Goal: Task Accomplishment & Management: Use online tool/utility

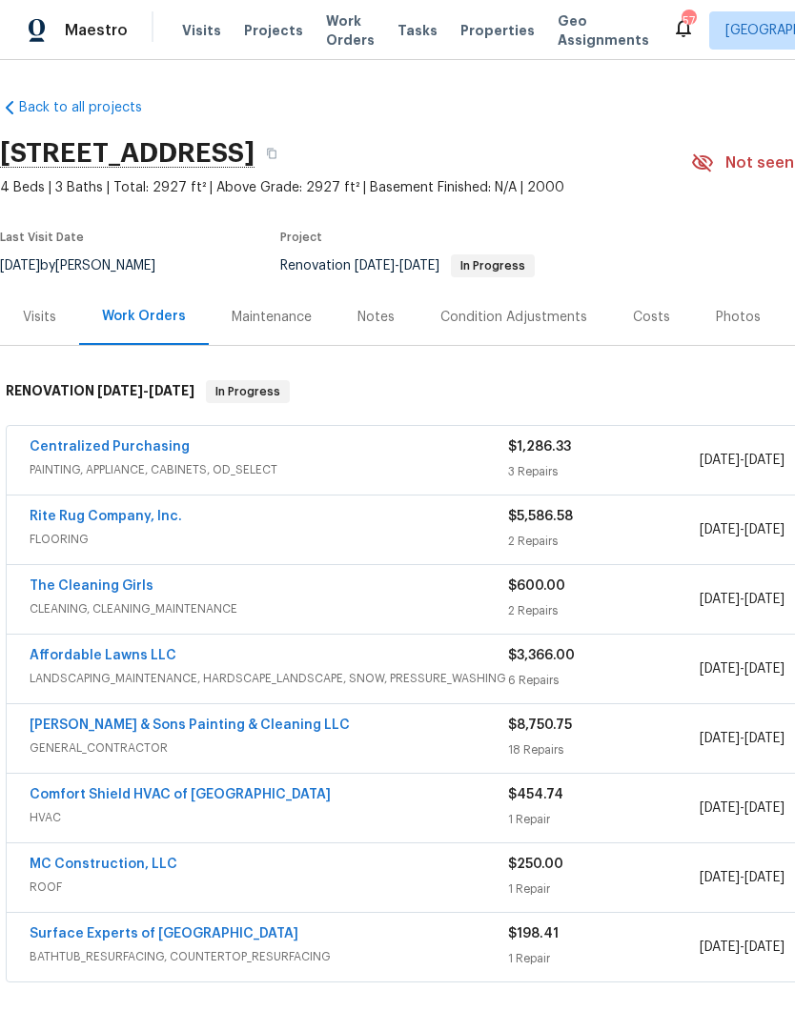
click at [140, 722] on link "[PERSON_NAME] & Sons Painting & Cleaning LLC" at bounding box center [190, 725] width 320 height 13
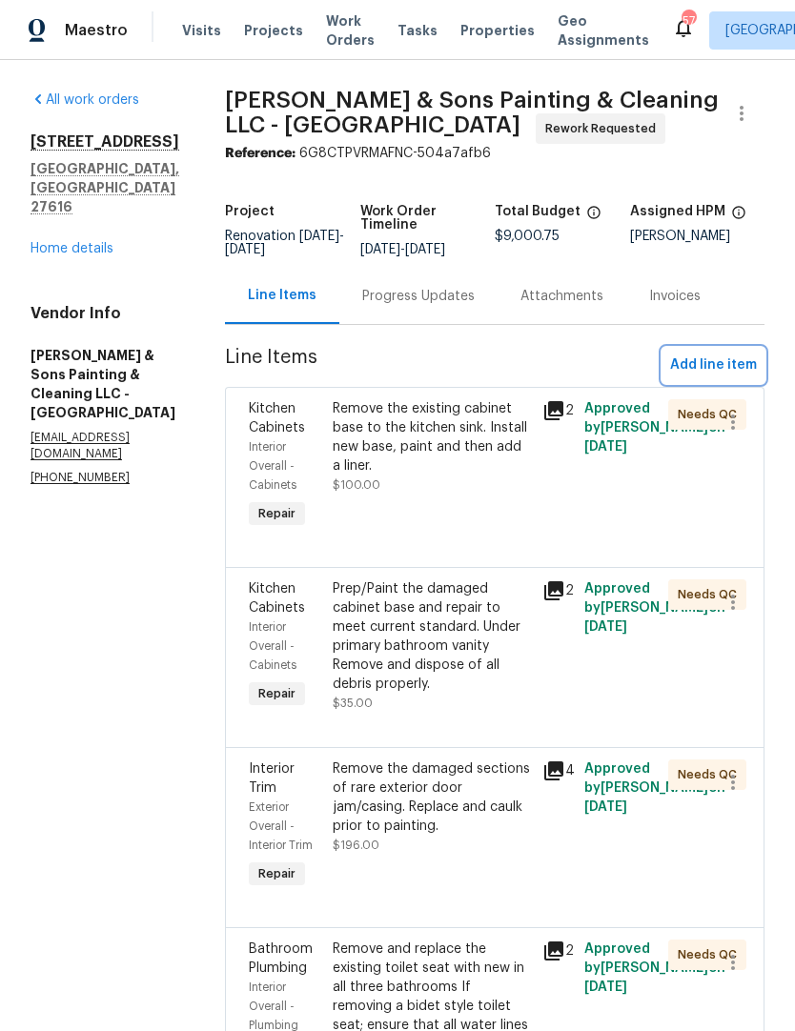
click at [737, 369] on span "Add line item" at bounding box center [713, 366] width 87 height 24
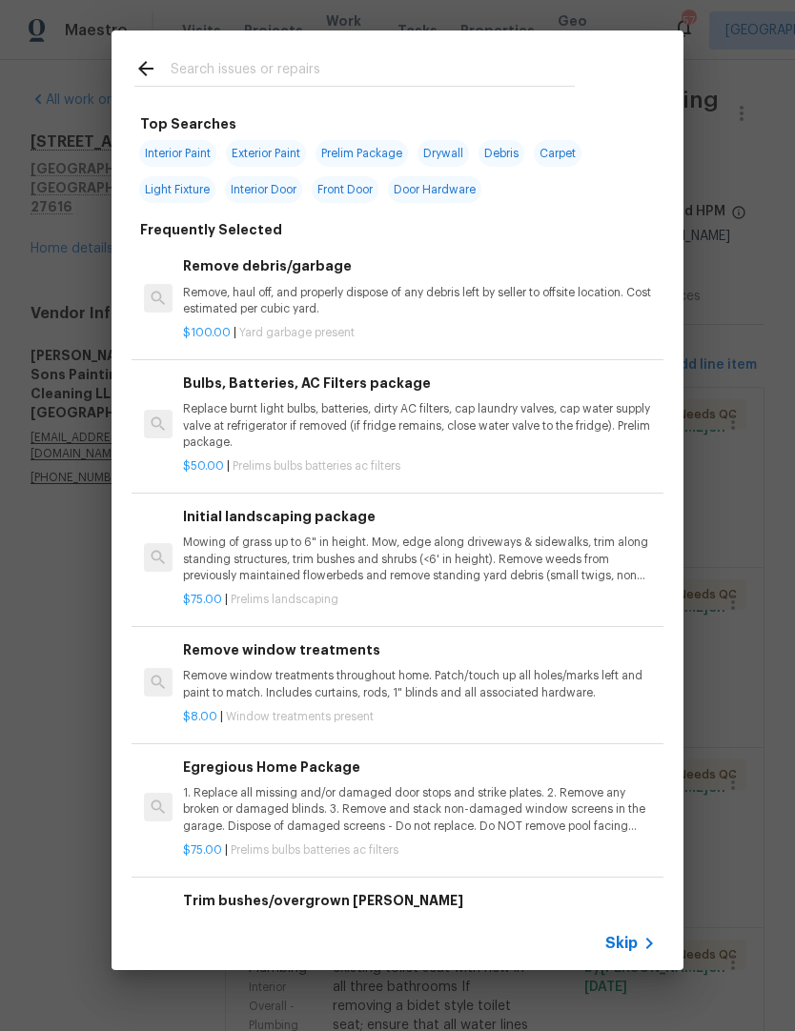
click at [316, 73] on input "text" at bounding box center [373, 71] width 404 height 29
type input "Exter"
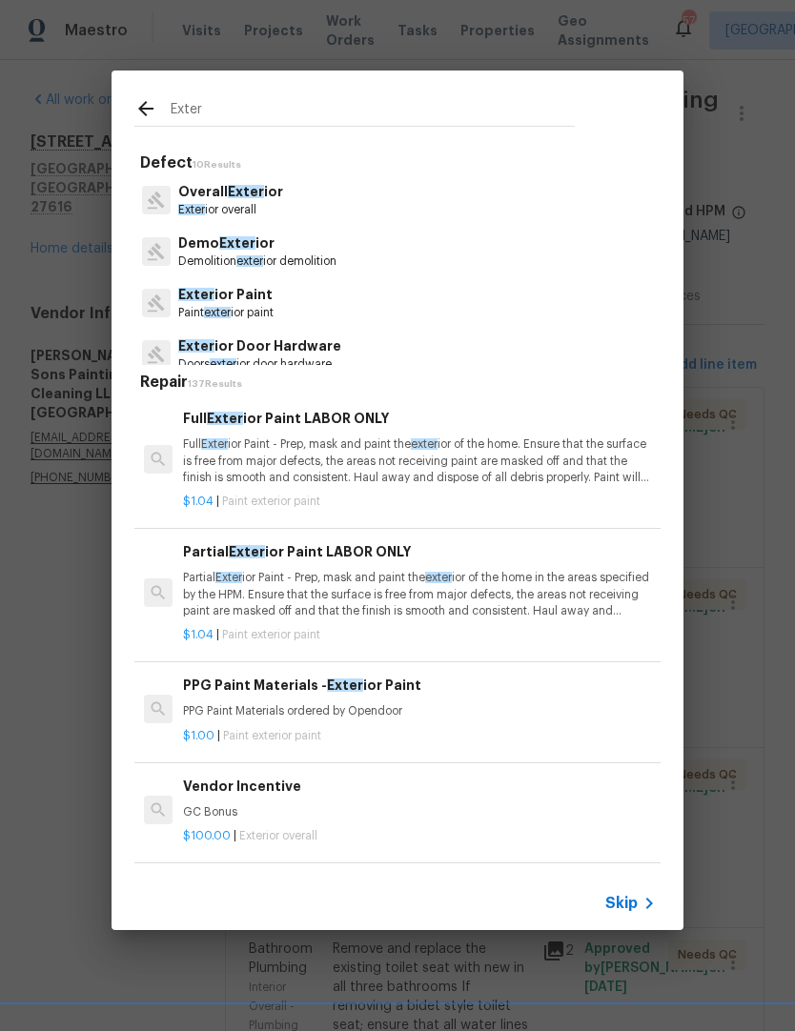
click at [236, 311] on p "Paint exter ior paint" at bounding box center [225, 313] width 95 height 16
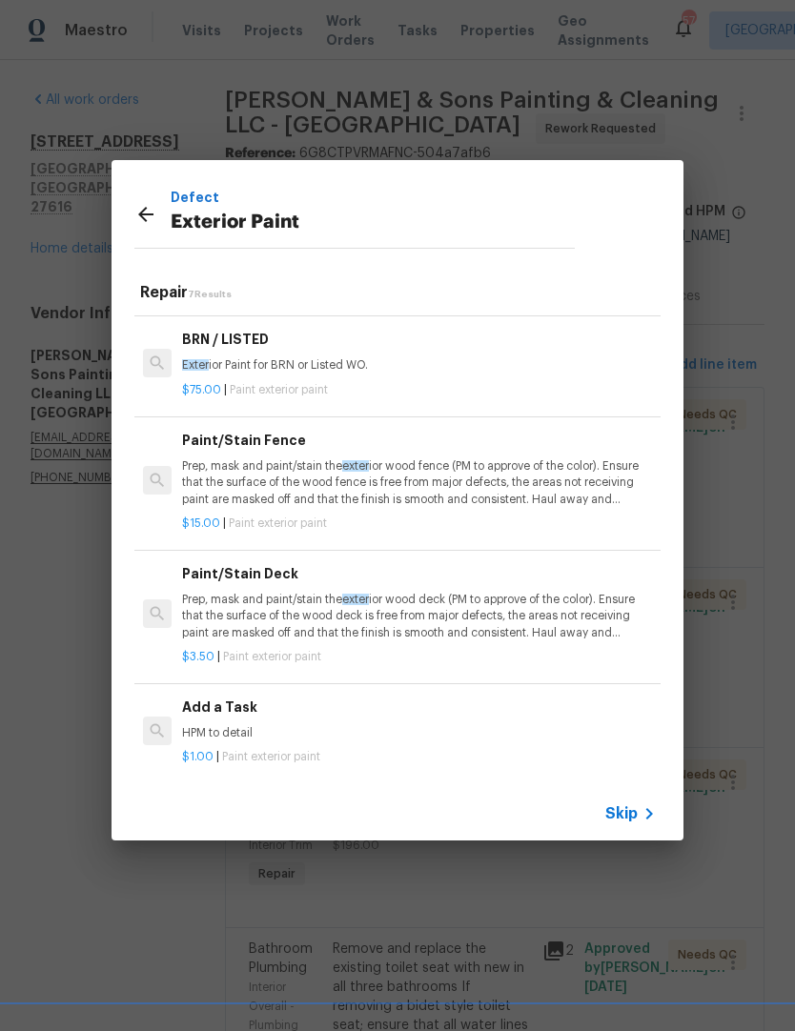
scroll to position [356, 1]
click at [272, 734] on p "HPM to detail" at bounding box center [418, 734] width 473 height 16
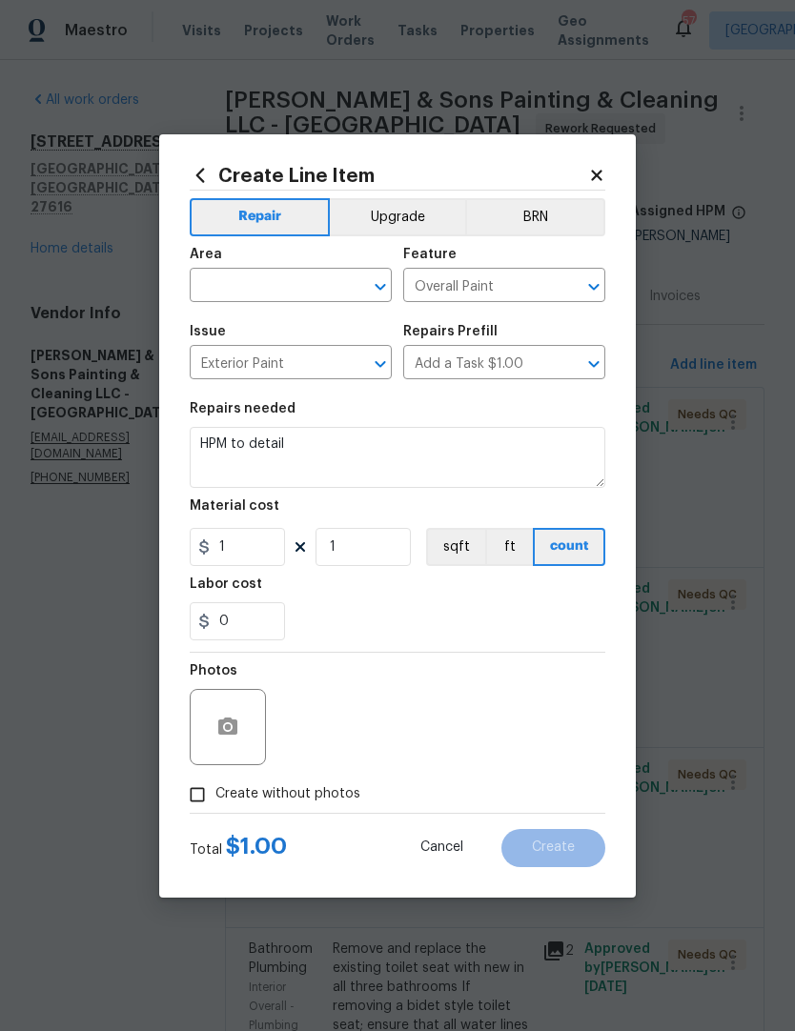
click at [276, 288] on input "text" at bounding box center [264, 288] width 149 height 30
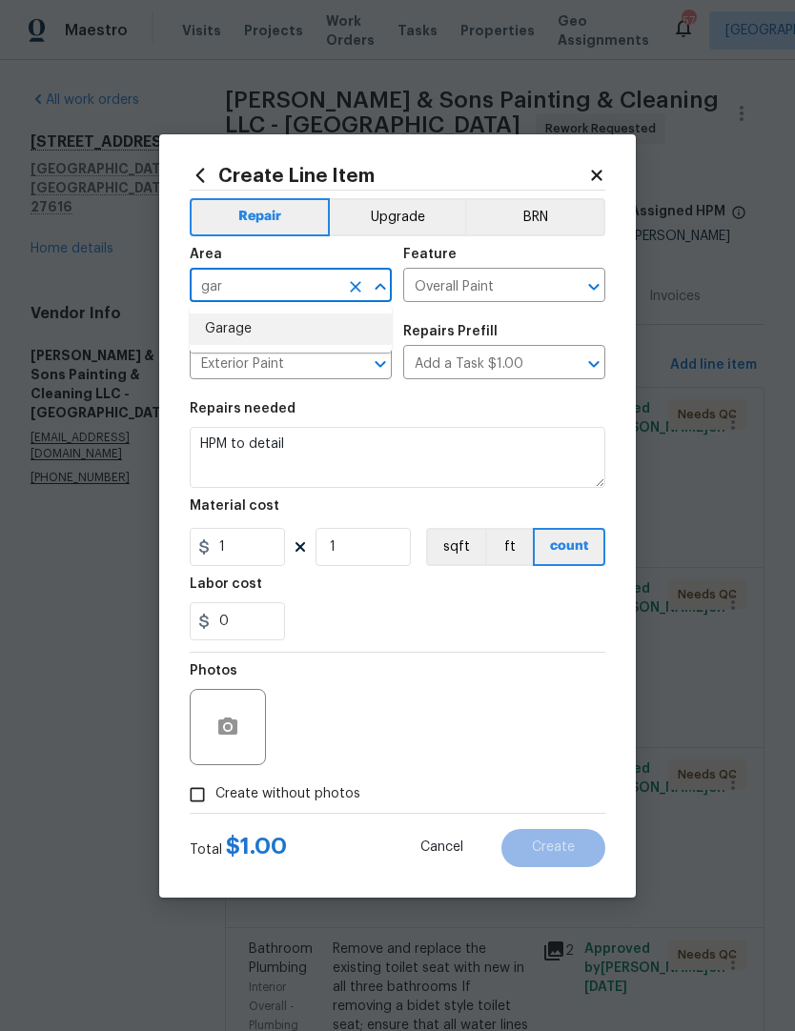
click at [250, 327] on li "Garage" at bounding box center [291, 329] width 202 height 31
type input "Garage"
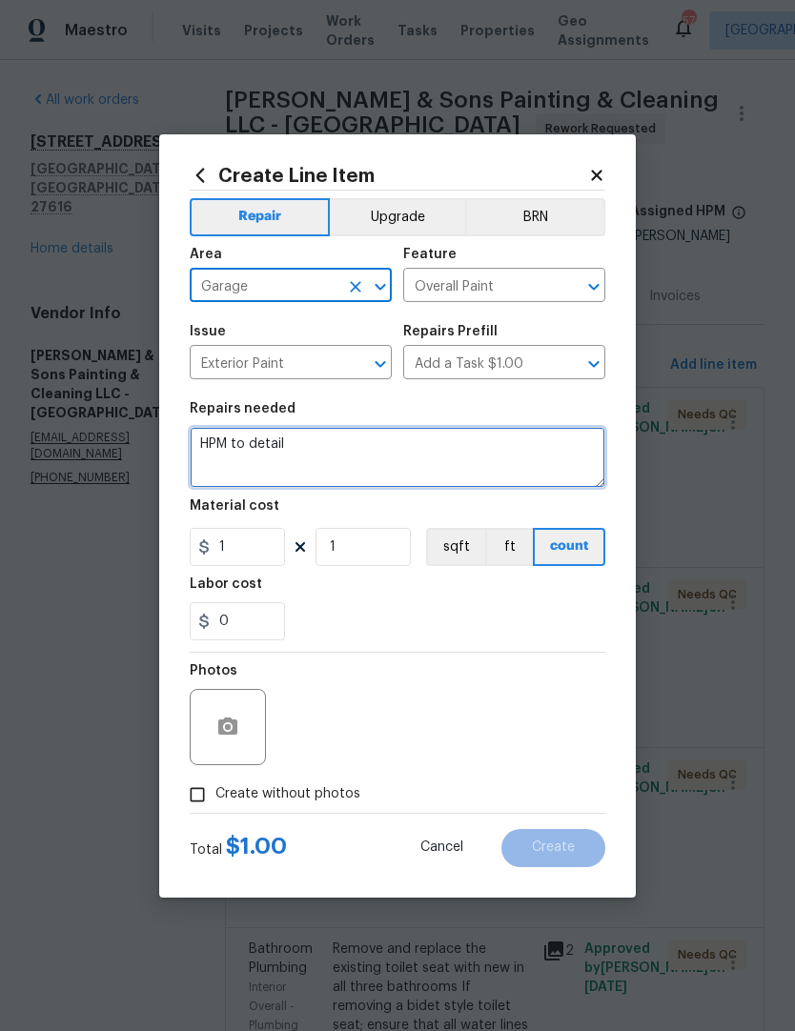
click at [332, 445] on textarea "HPM to detail" at bounding box center [398, 457] width 416 height 61
type textarea "H"
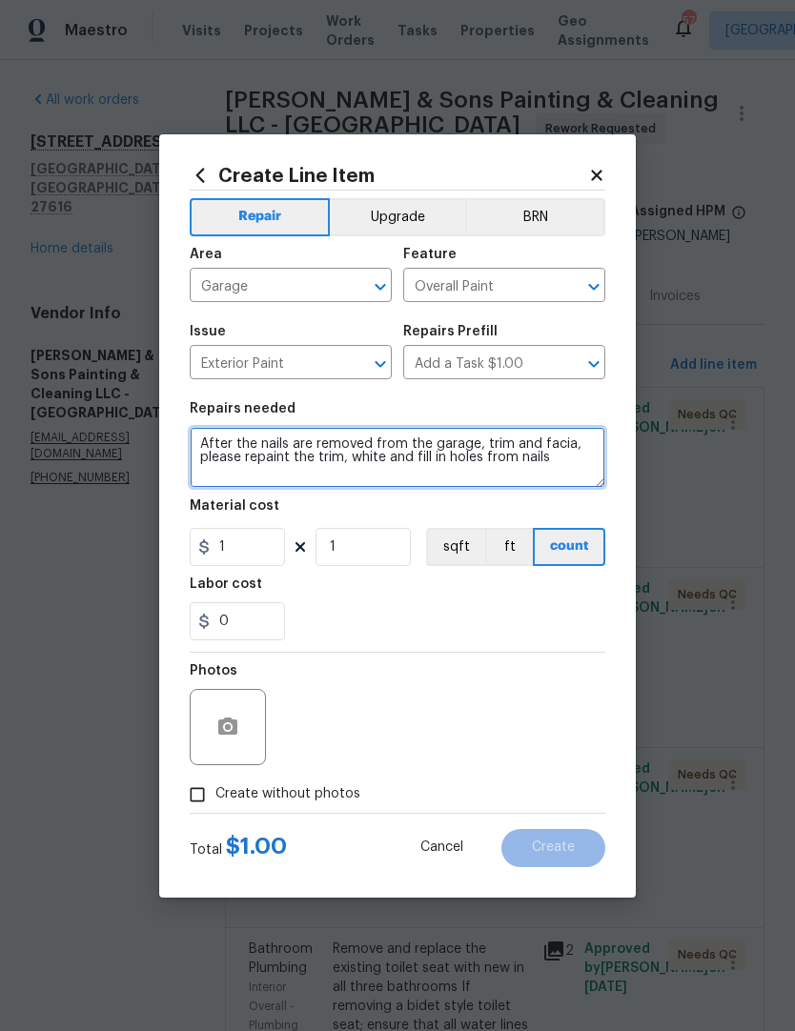
type textarea "After the nails are removed from the garage, trim and facia, please repaint the…"
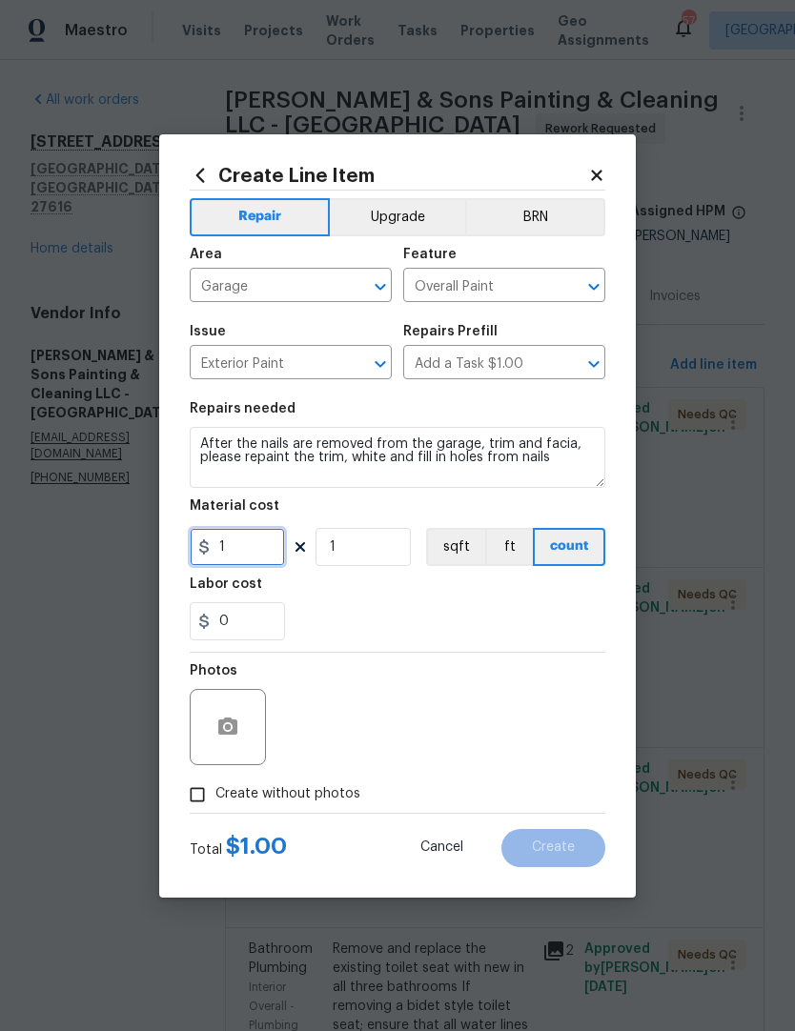
click at [276, 553] on input "1" at bounding box center [237, 547] width 95 height 38
type input "180"
click at [553, 607] on div "0" at bounding box center [398, 621] width 416 height 38
click at [175, 802] on div "Create Line Item Repair Upgrade BRN Area Garage ​ Feature Overall Paint ​ Issue…" at bounding box center [397, 516] width 477 height 764
click at [213, 787] on input "Create without photos" at bounding box center [197, 795] width 36 height 36
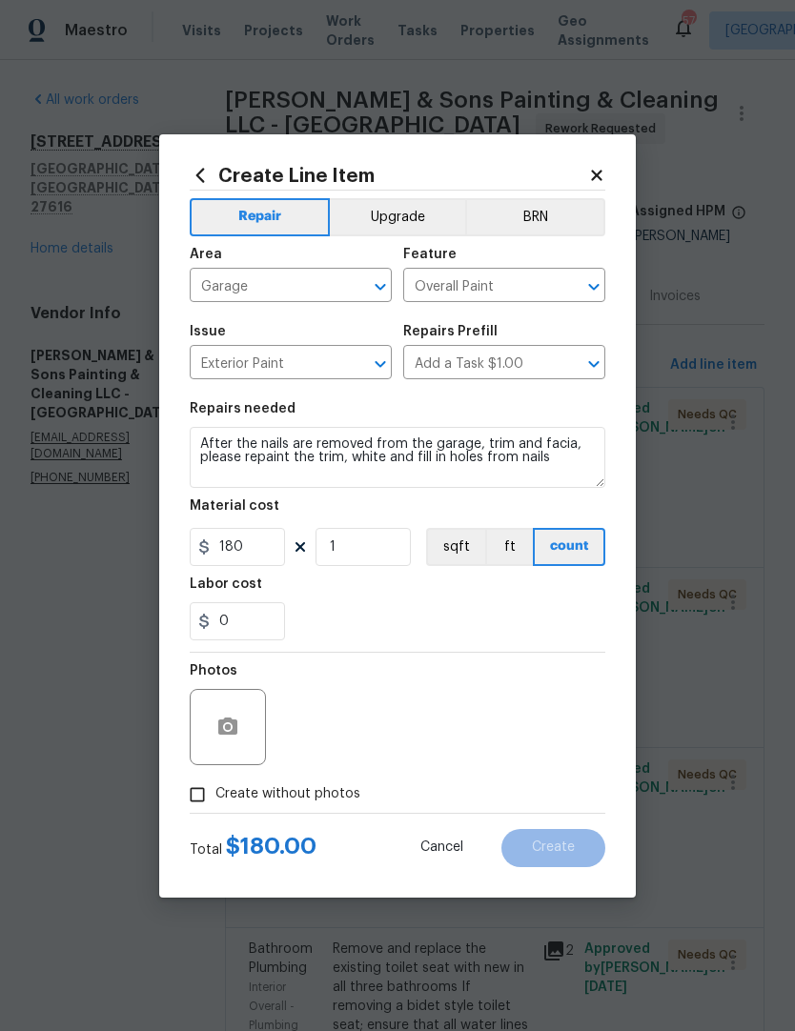
checkbox input "true"
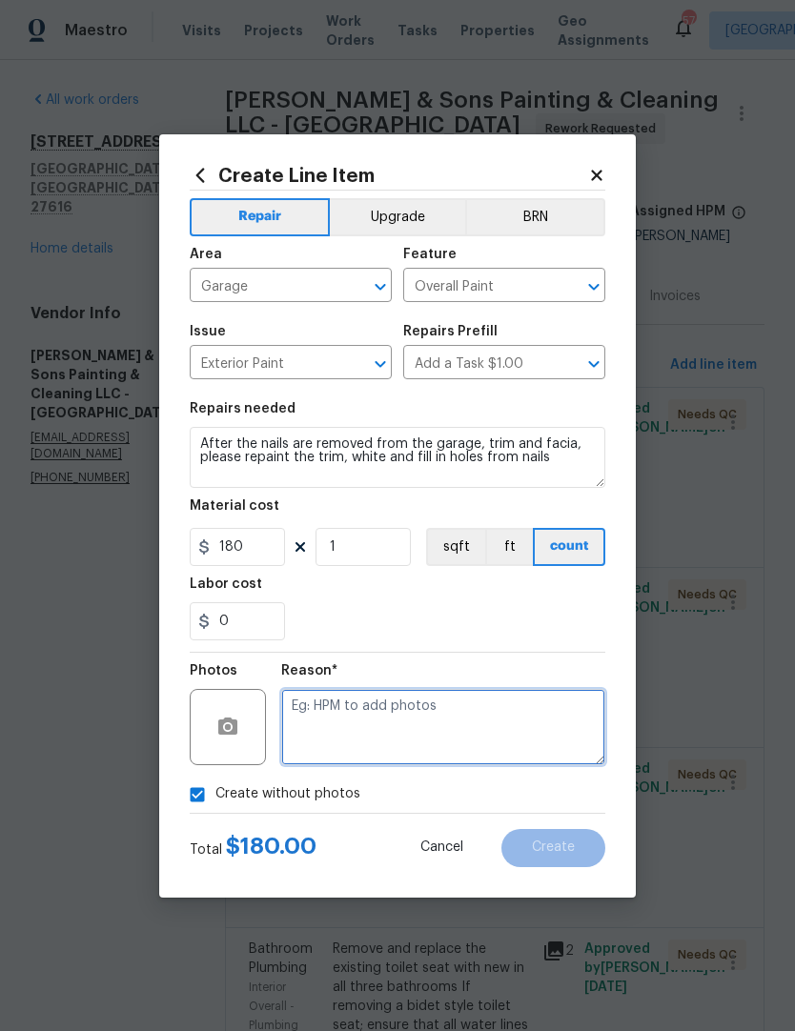
click at [489, 723] on textarea at bounding box center [443, 727] width 324 height 76
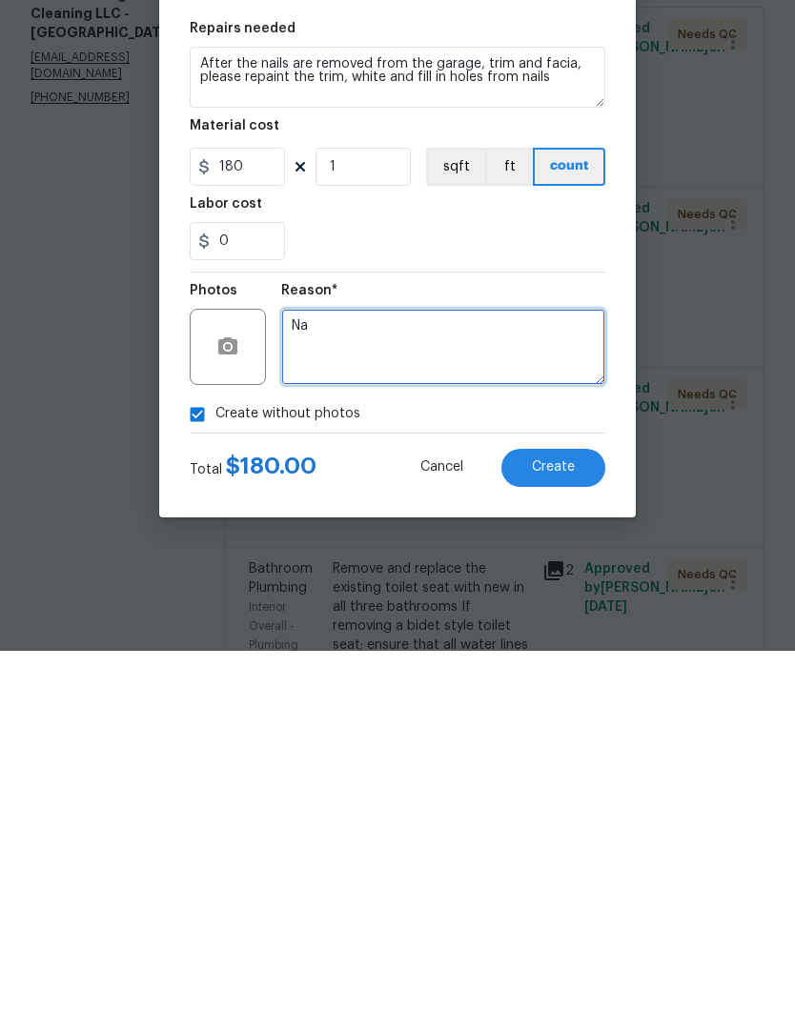
type textarea "Na"
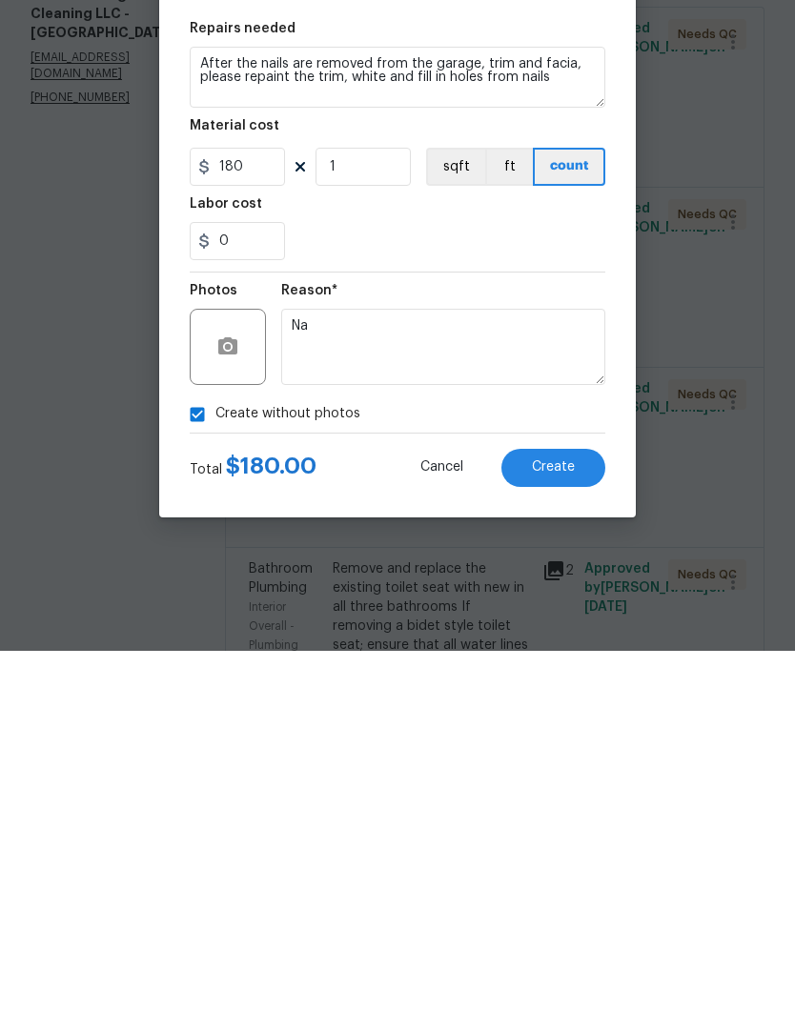
click at [555, 829] on button "Create" at bounding box center [553, 848] width 104 height 38
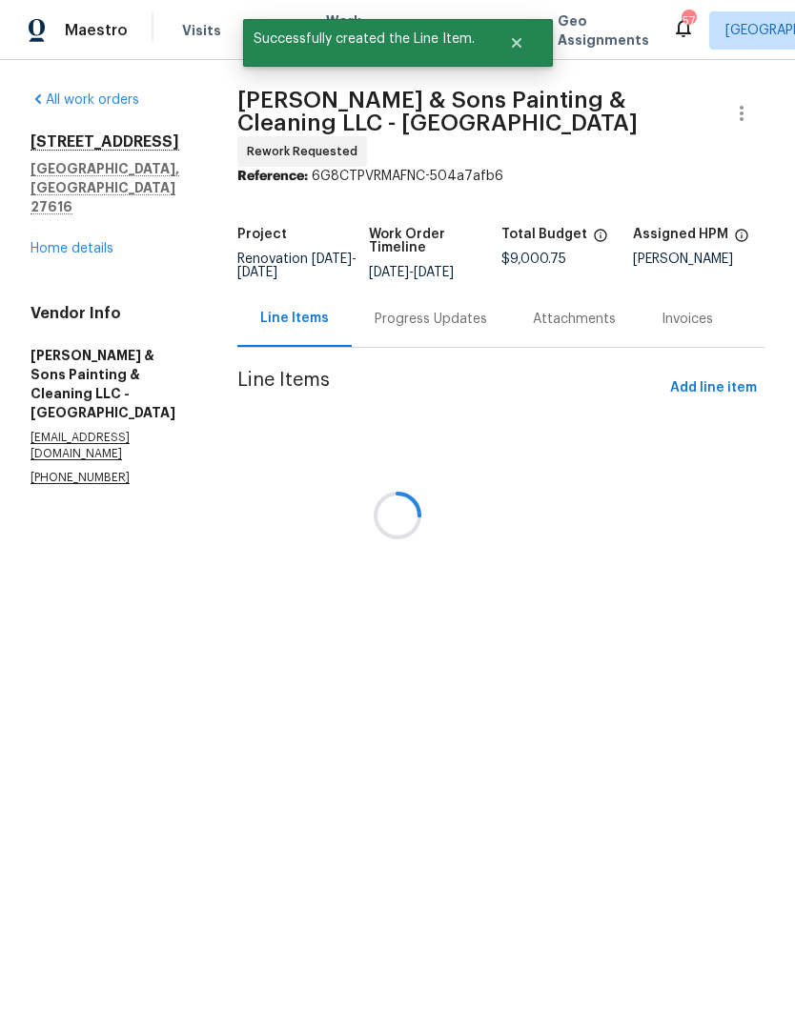
scroll to position [0, 0]
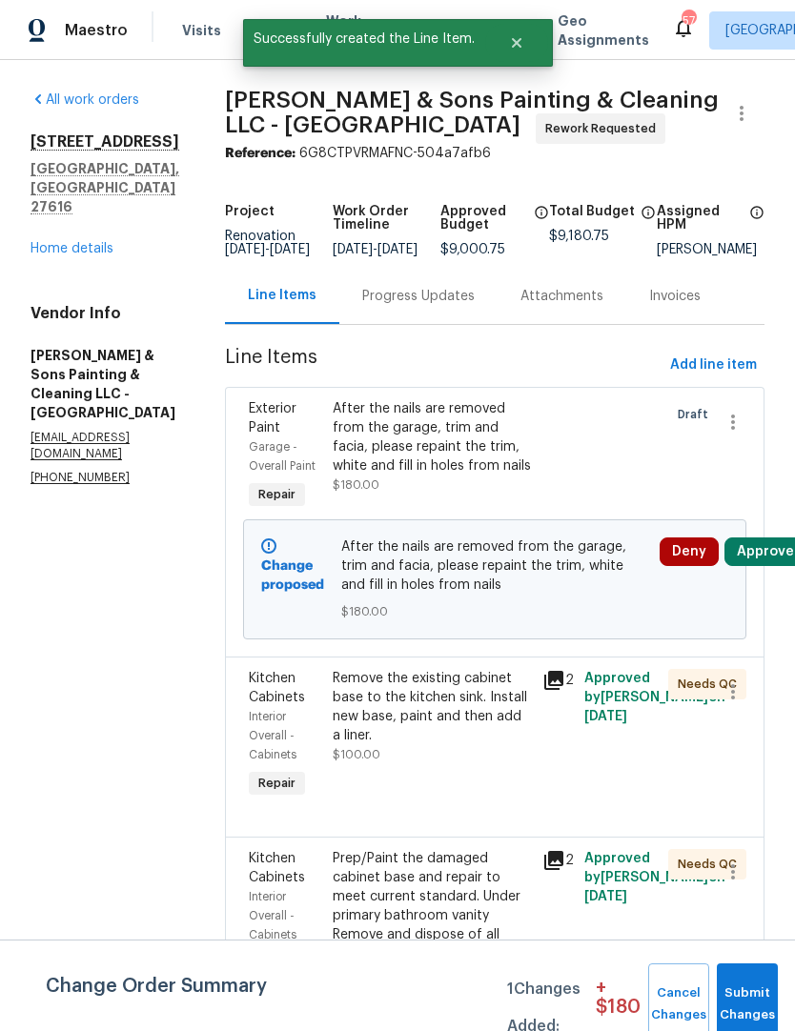
click at [762, 566] on button "Approve" at bounding box center [765, 552] width 82 height 29
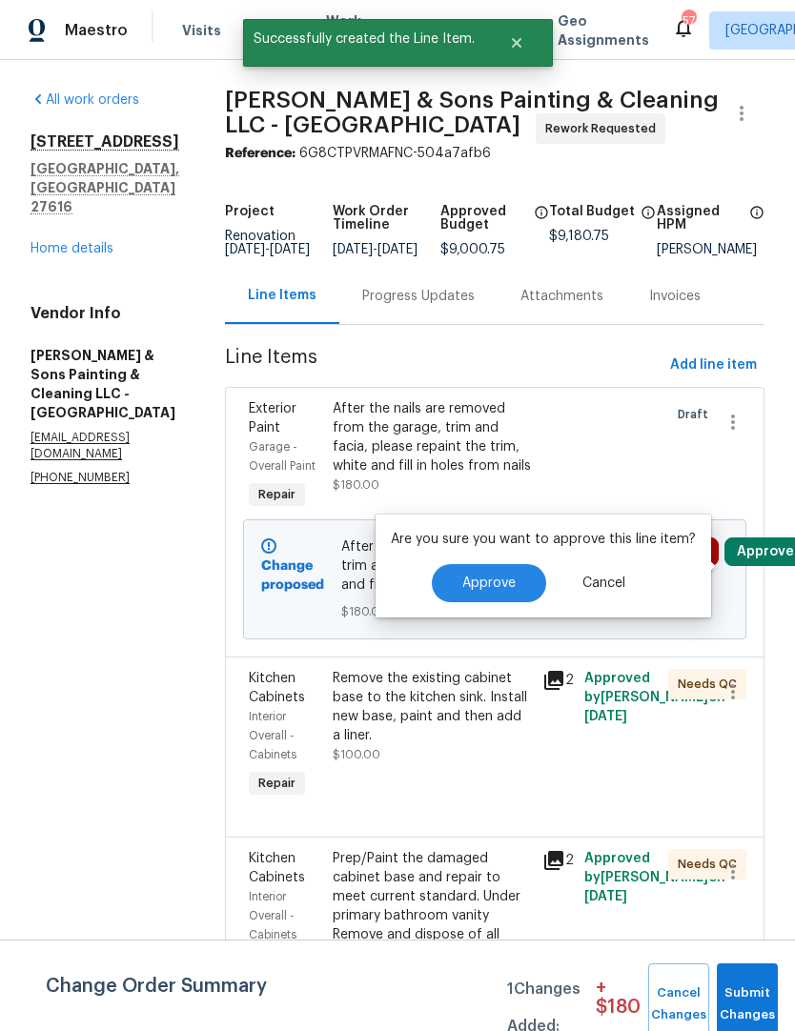
click at [493, 591] on button "Approve" at bounding box center [489, 583] width 114 height 38
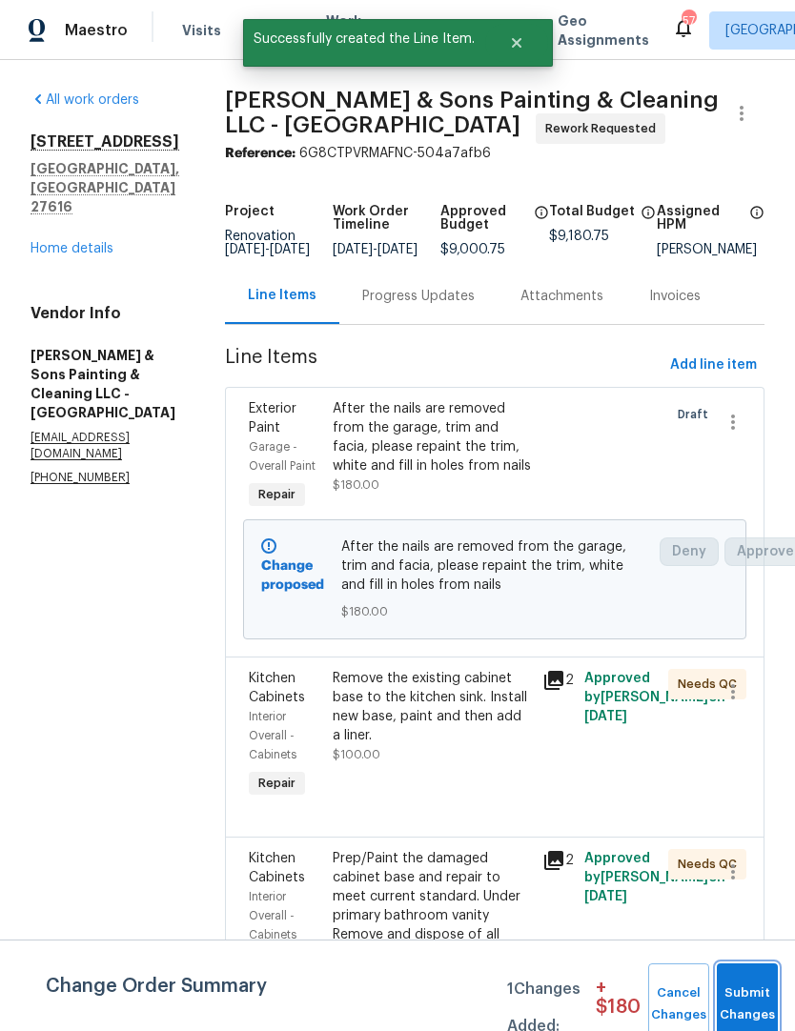
click at [758, 994] on button "Submit Changes" at bounding box center [747, 1005] width 61 height 82
